Goal: Task Accomplishment & Management: Manage account settings

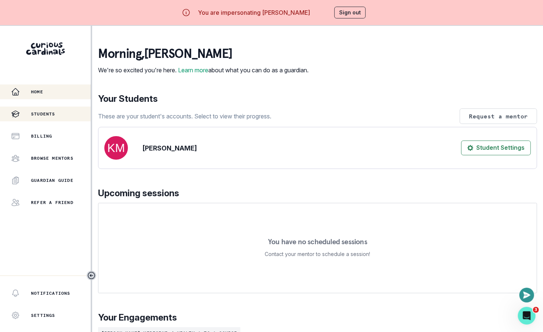
click at [47, 115] on p "Students" at bounding box center [43, 114] width 24 height 6
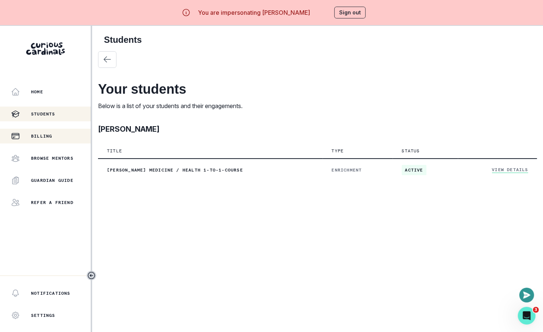
click at [59, 138] on div "Billing" at bounding box center [51, 136] width 80 height 9
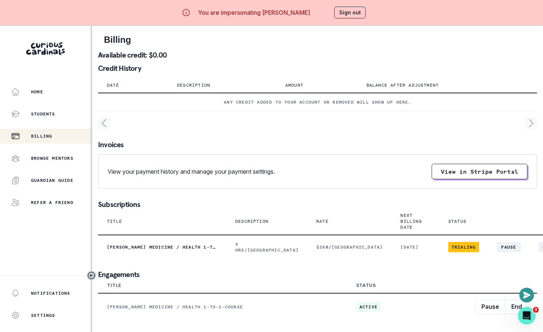
scroll to position [25, 0]
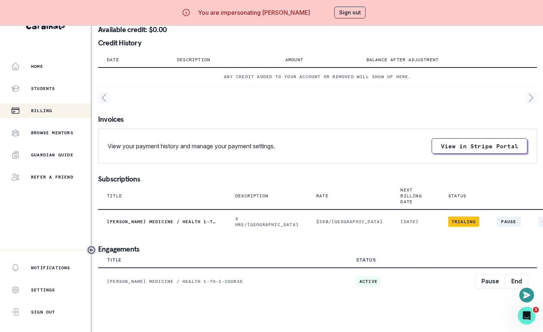
click at [362, 12] on button "Sign out" at bounding box center [349, 13] width 31 height 12
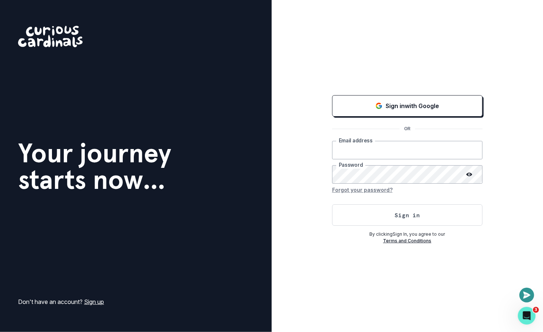
type input "[EMAIL_ADDRESS][DOMAIN_NAME]"
click at [307, 130] on div "Sign in with Google OR [EMAIL_ADDRESS][DOMAIN_NAME] Email address Password Forg…" at bounding box center [408, 166] width 272 height 332
click at [340, 206] on button "Sign in" at bounding box center [407, 214] width 150 height 21
